Goal: Information Seeking & Learning: Learn about a topic

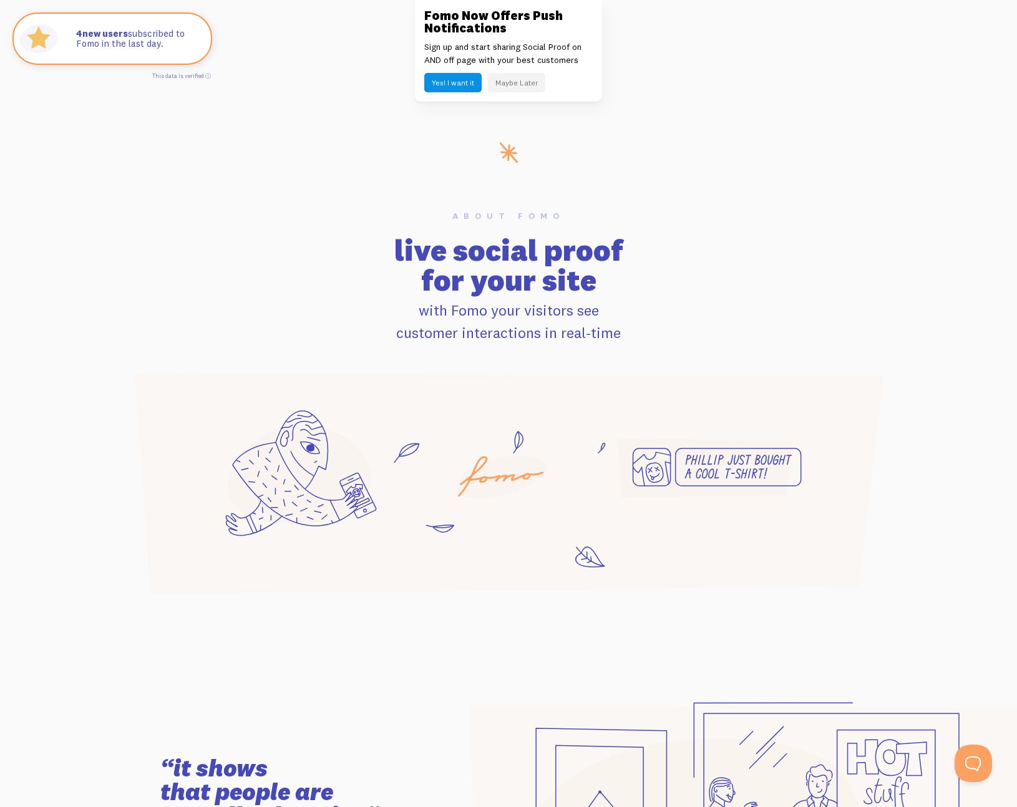
click at [510, 83] on button "Maybe Later" at bounding box center [516, 82] width 57 height 19
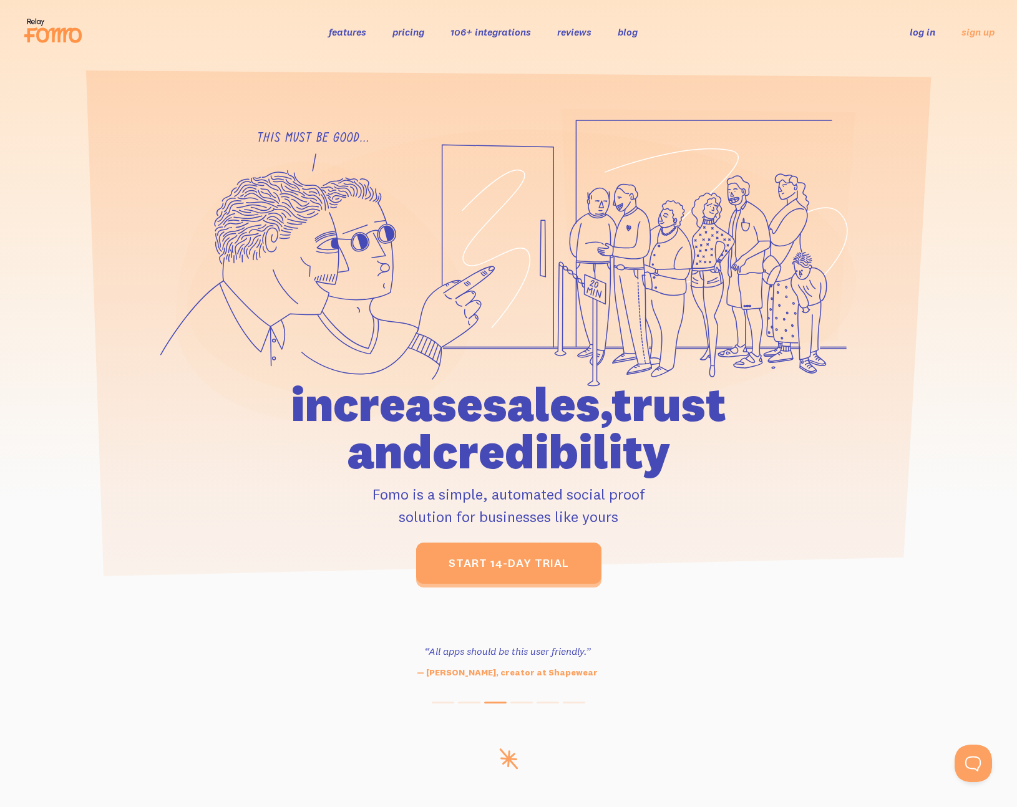
click at [410, 37] on link "pricing" at bounding box center [408, 32] width 32 height 12
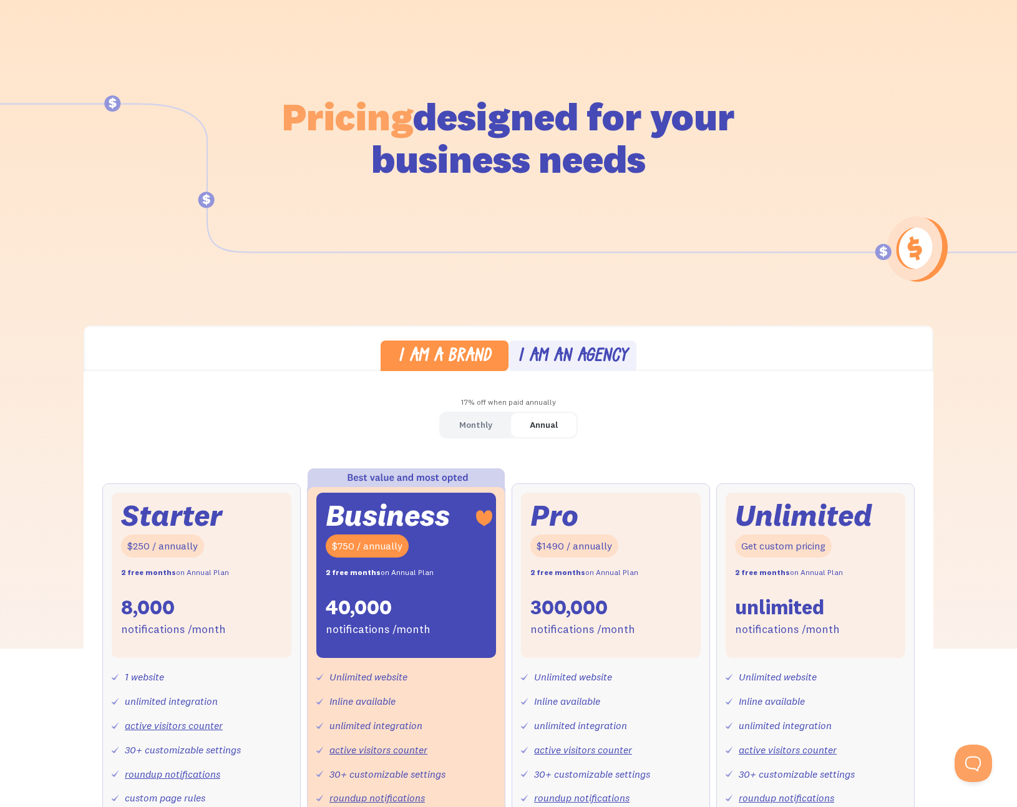
scroll to position [205, 0]
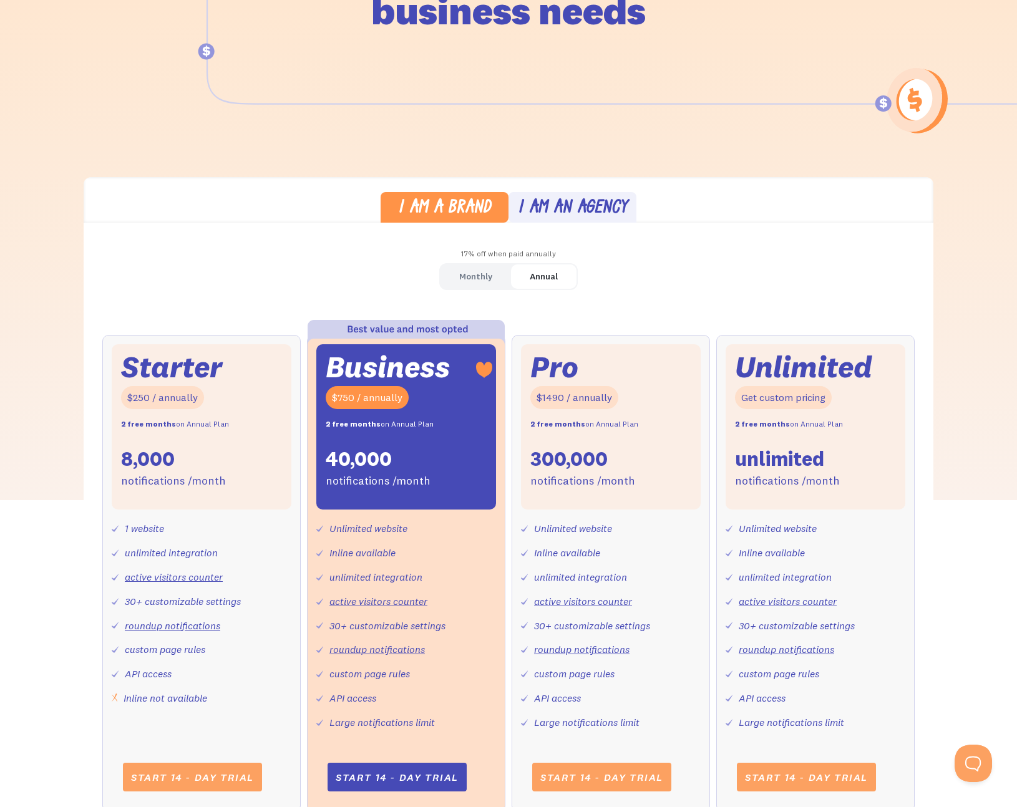
click at [467, 281] on div "Monthly" at bounding box center [475, 277] width 33 height 18
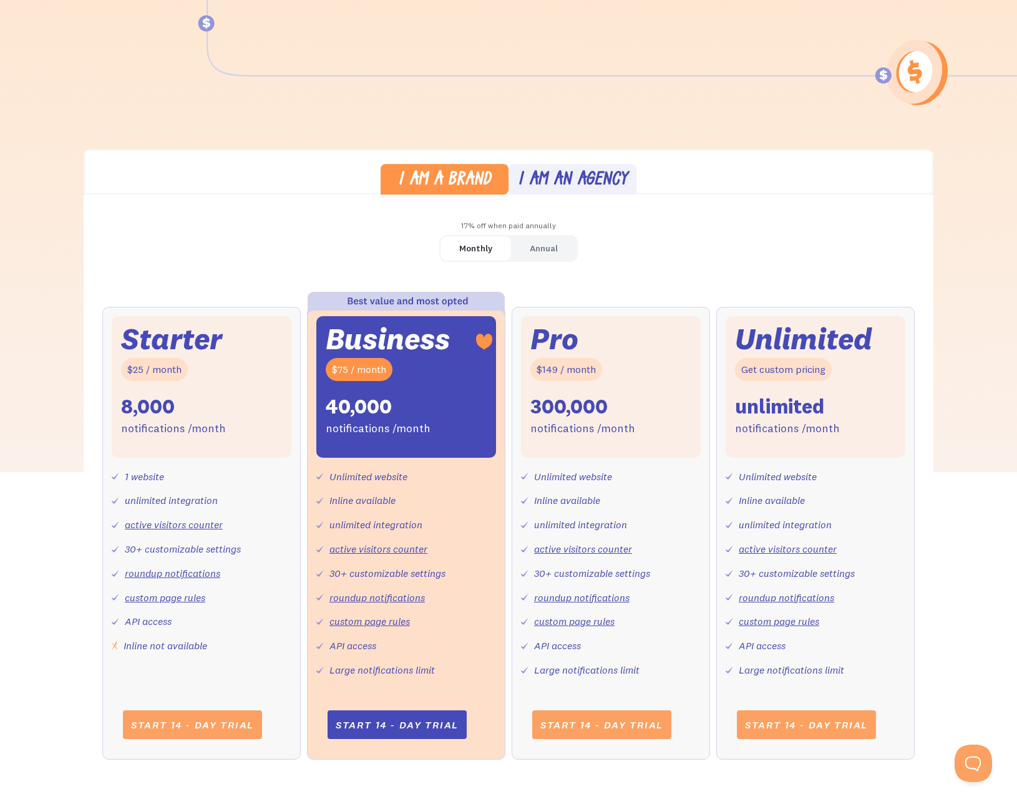
scroll to position [0, 0]
